Goal: Information Seeking & Learning: Learn about a topic

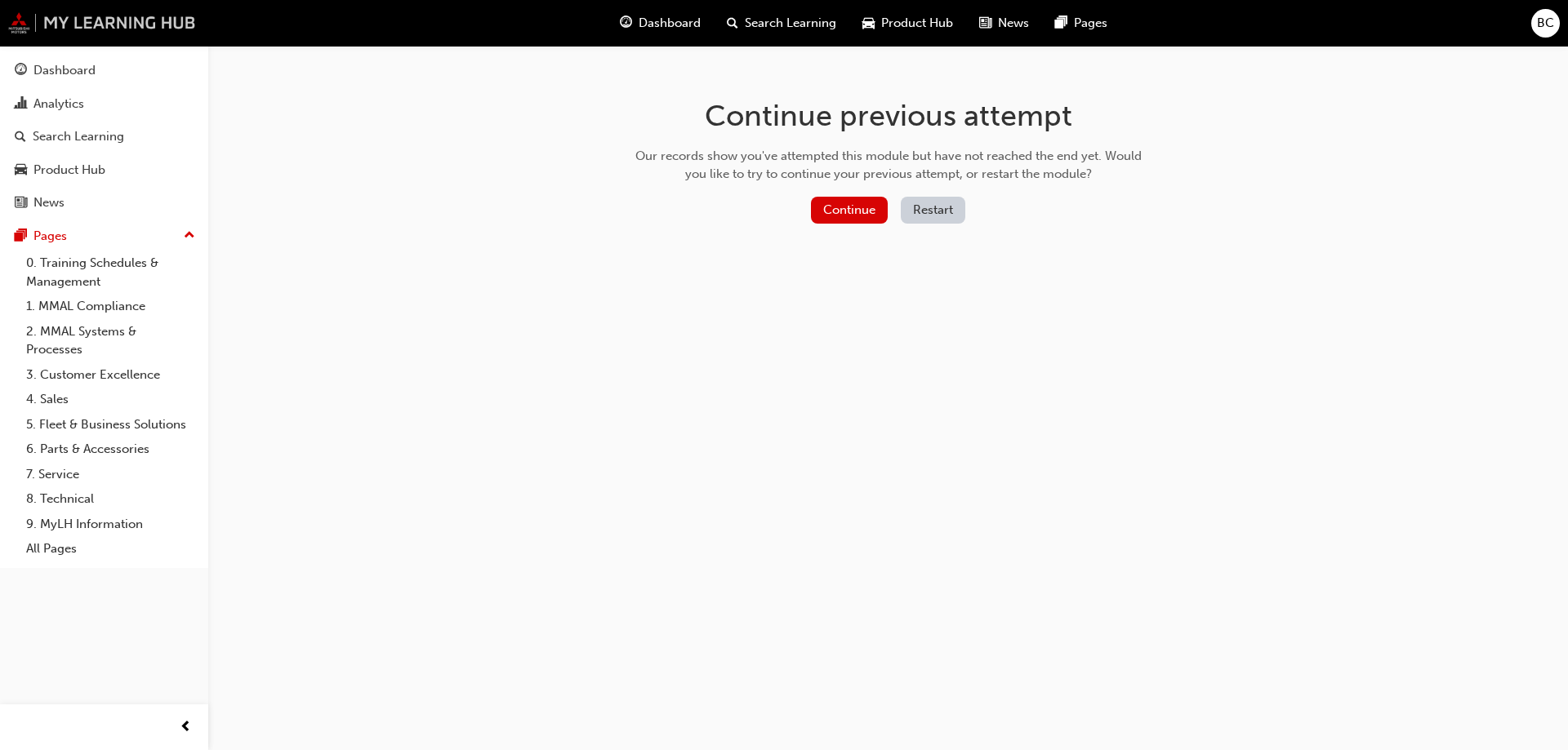
click at [27, 23] on img at bounding box center [102, 23] width 188 height 21
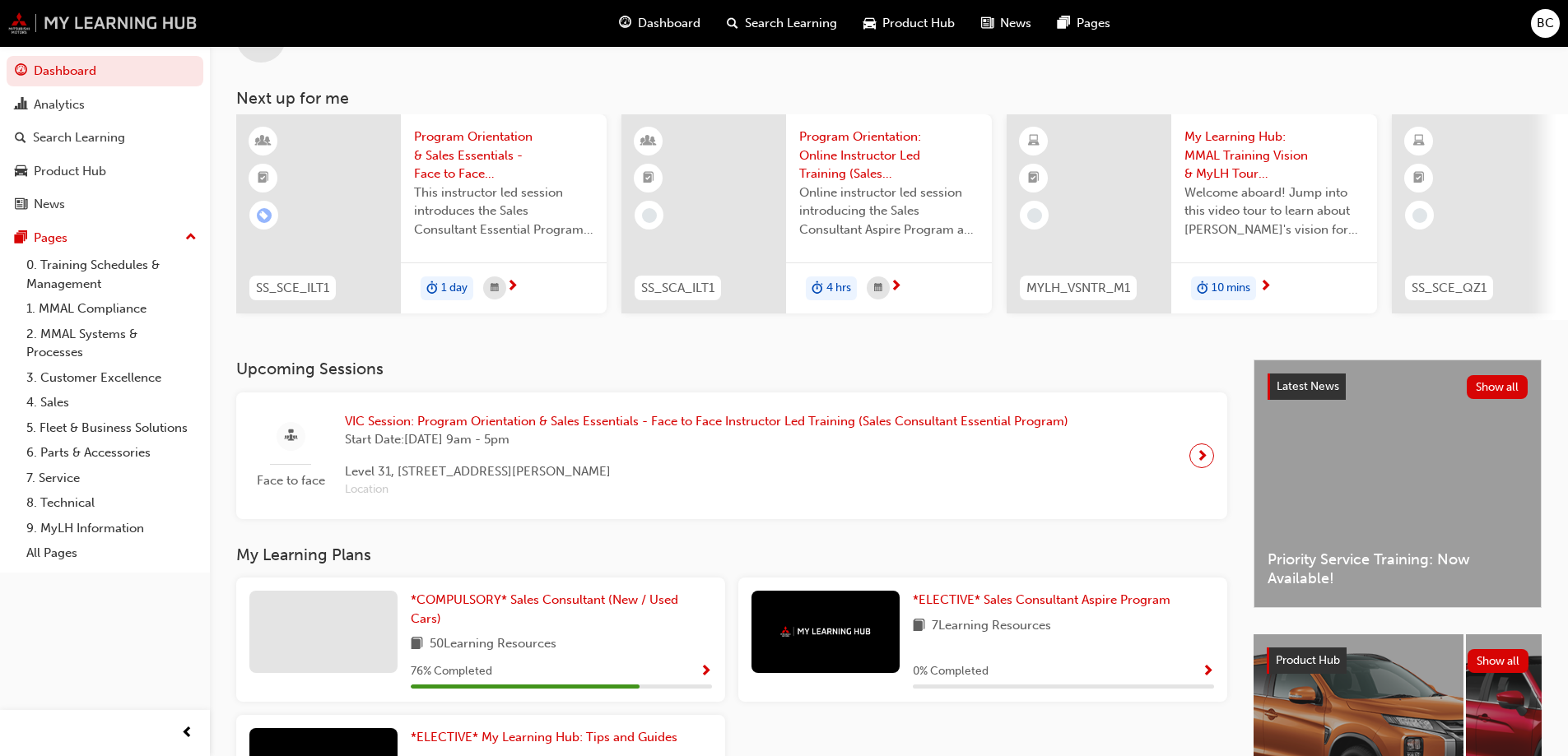
scroll to position [227, 0]
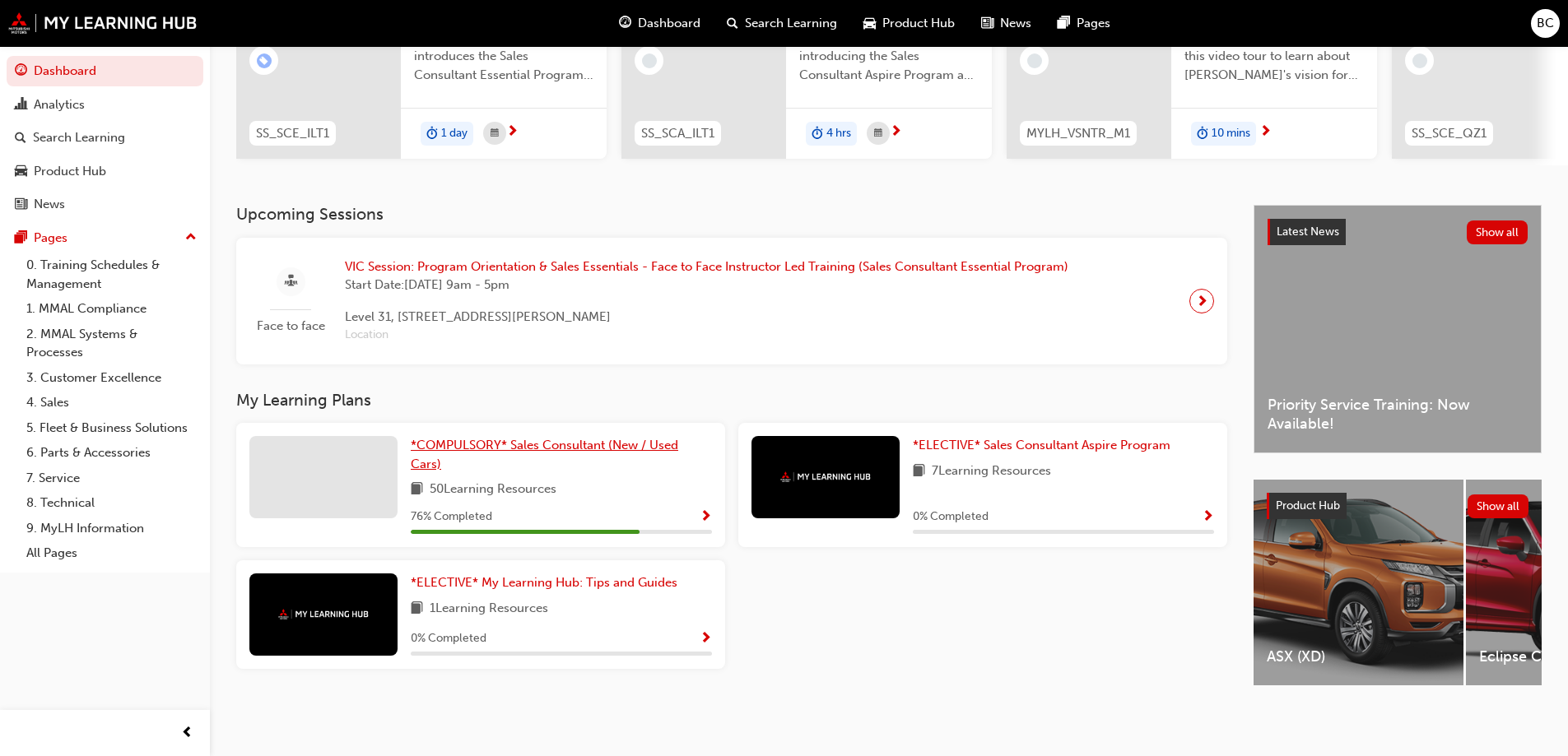
click at [516, 436] on link "*COMPULSORY* Sales Consultant (New / Used Cars)" at bounding box center [560, 455] width 301 height 37
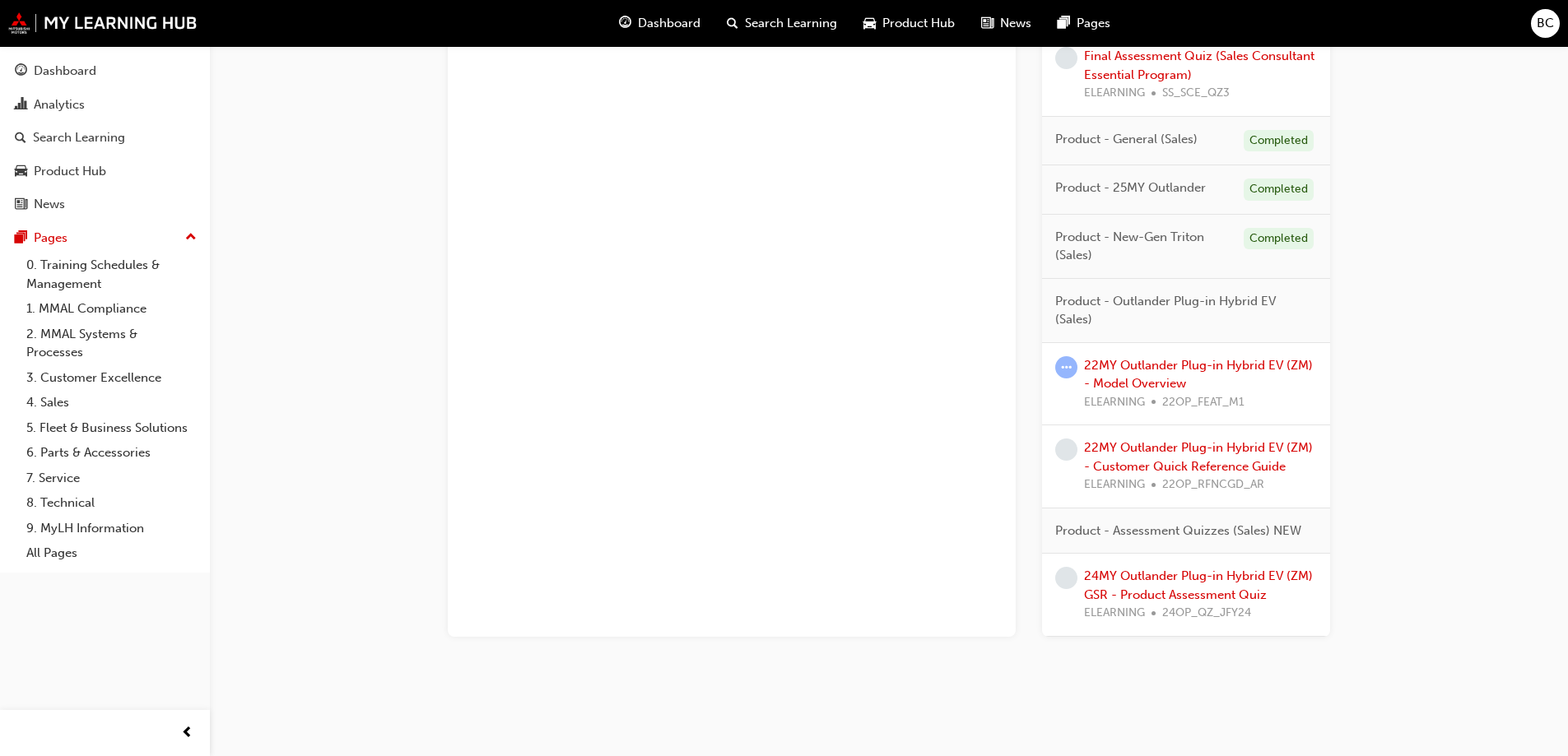
scroll to position [1418, 0]
click at [1121, 376] on link "22MY Outlander Plug-in Hybrid EV (ZM) - Model Overview" at bounding box center [1198, 374] width 229 height 34
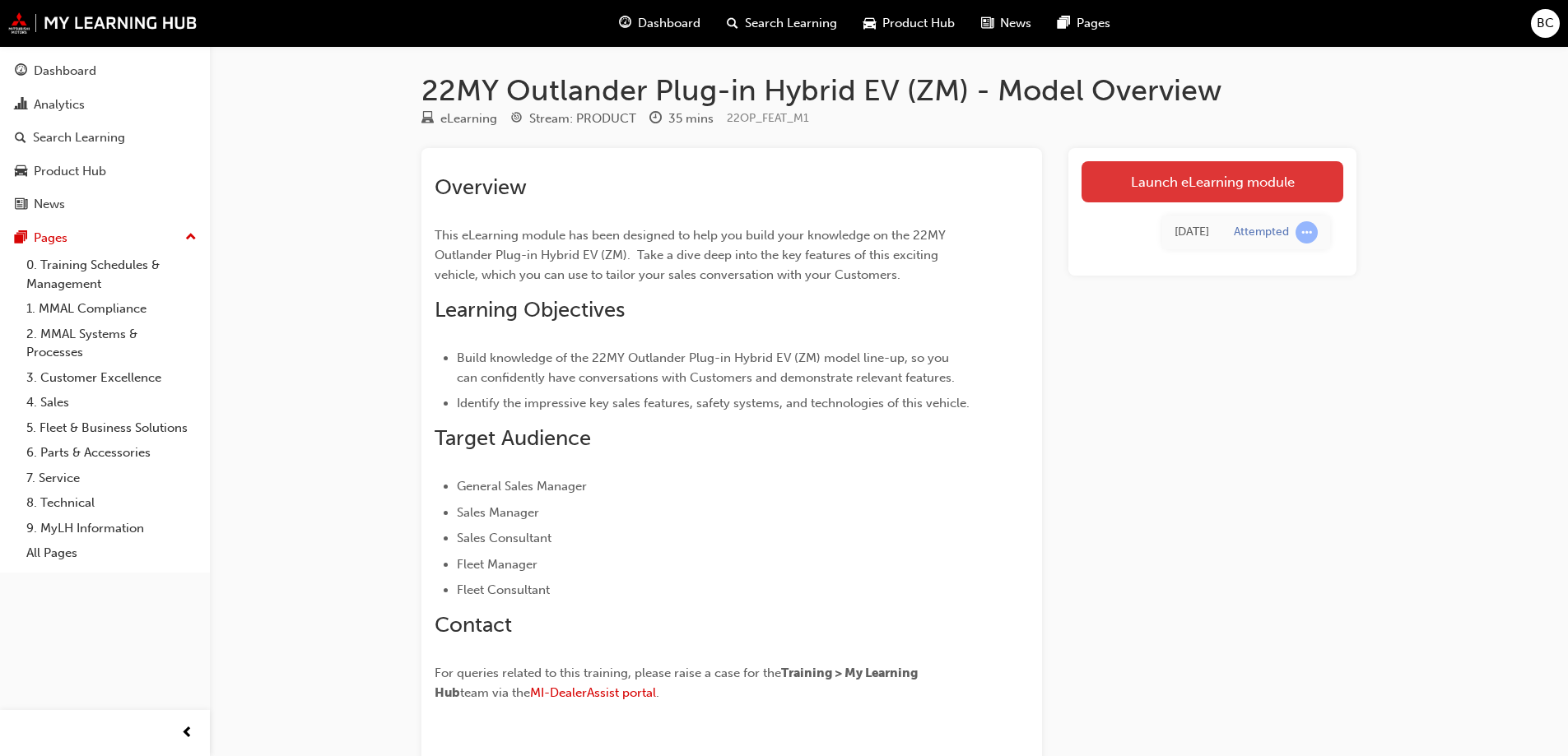
click at [1152, 188] on link "Launch eLearning module" at bounding box center [1212, 182] width 262 height 41
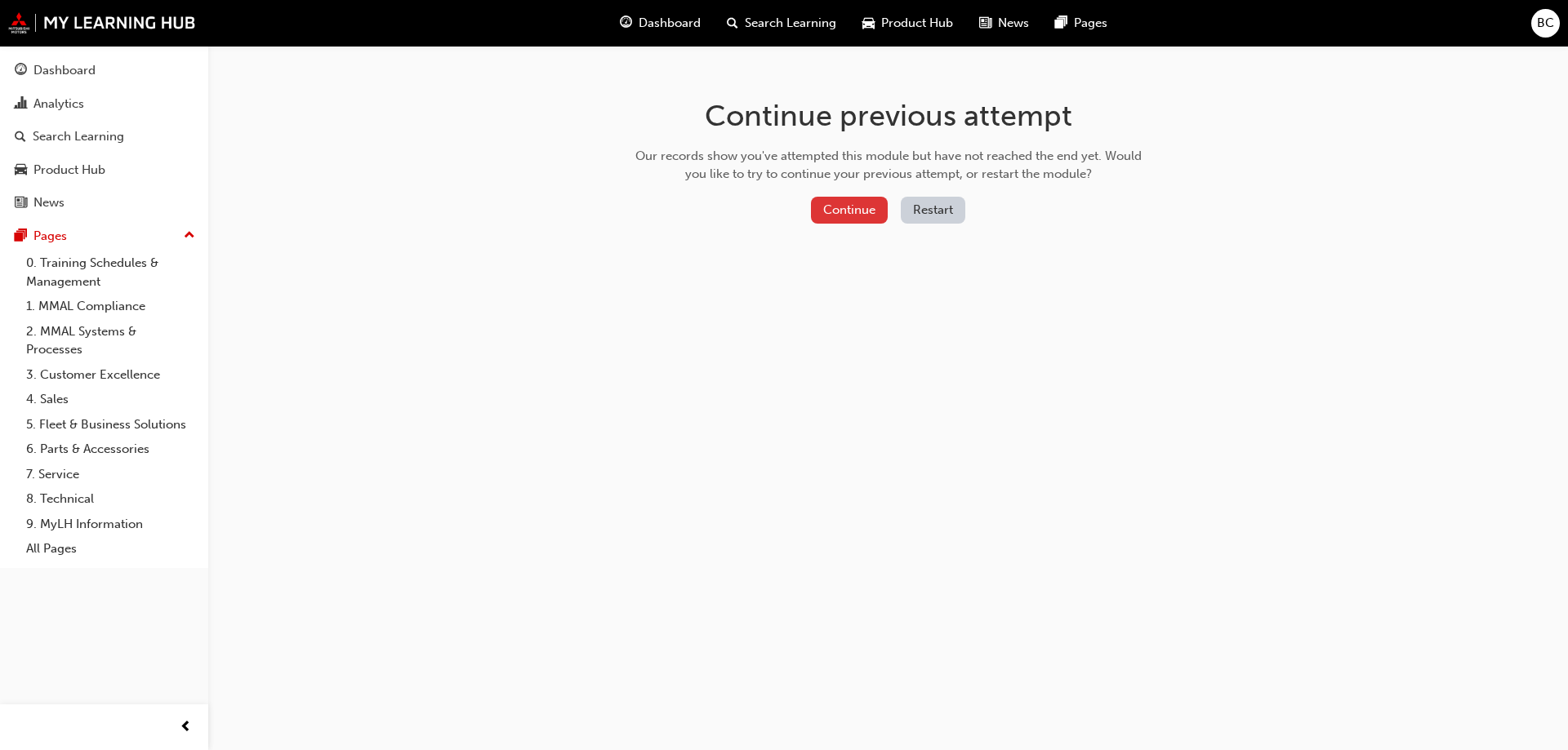
click at [868, 214] on button "Continue" at bounding box center [849, 211] width 76 height 27
